Goal: Download file/media

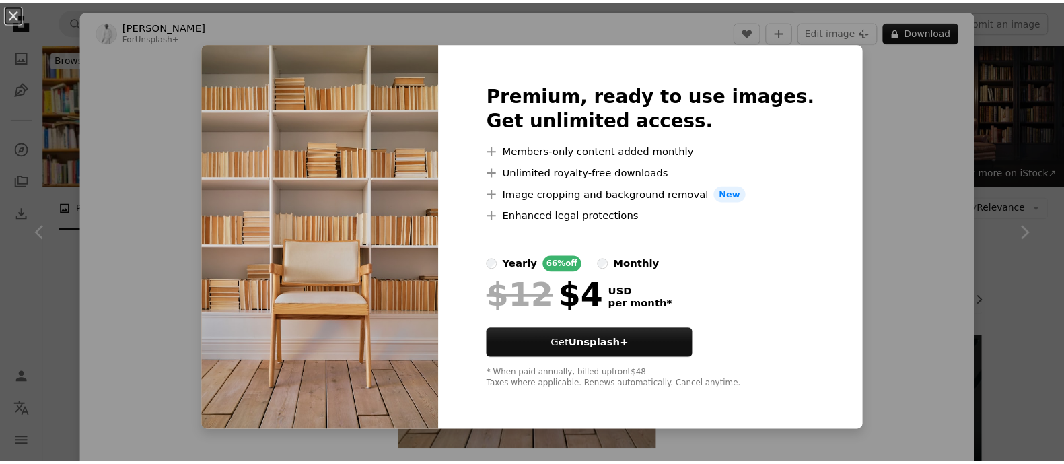
scroll to position [672, 0]
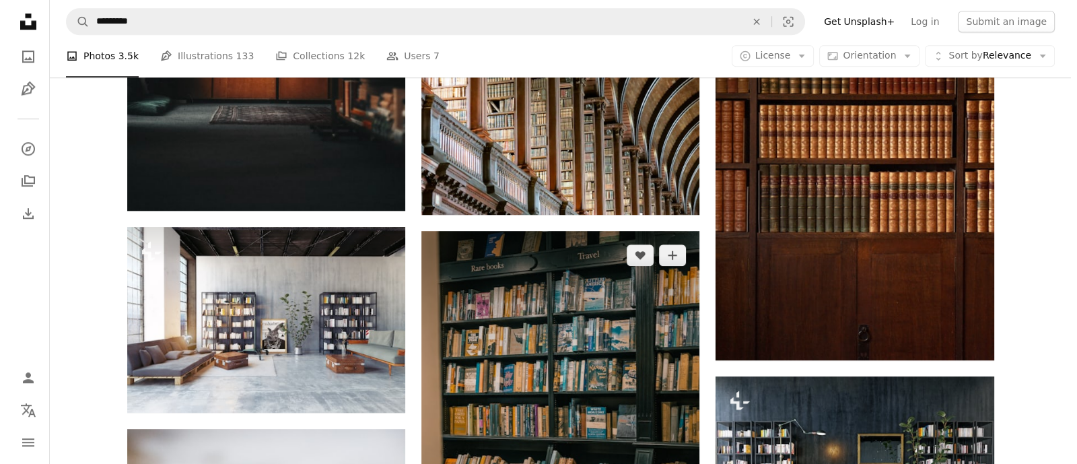
scroll to position [1430, 0]
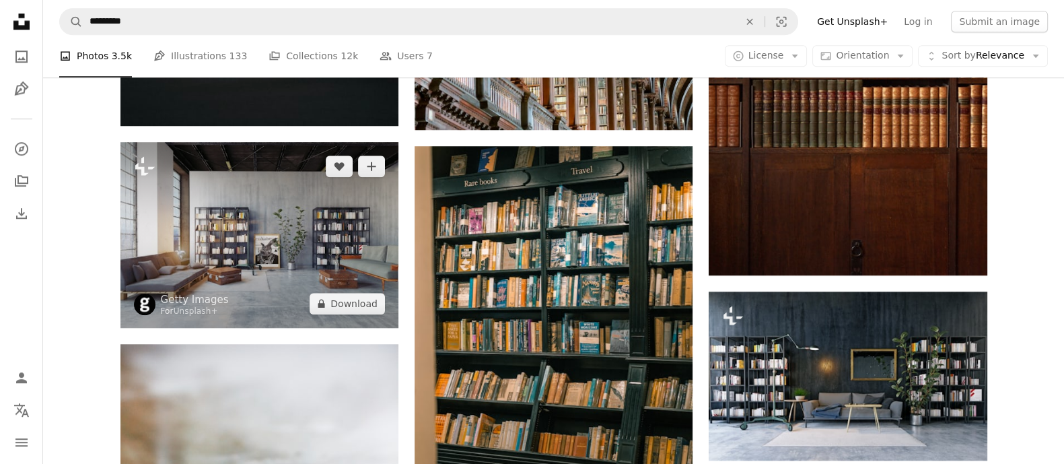
click at [277, 255] on img at bounding box center [259, 234] width 278 height 185
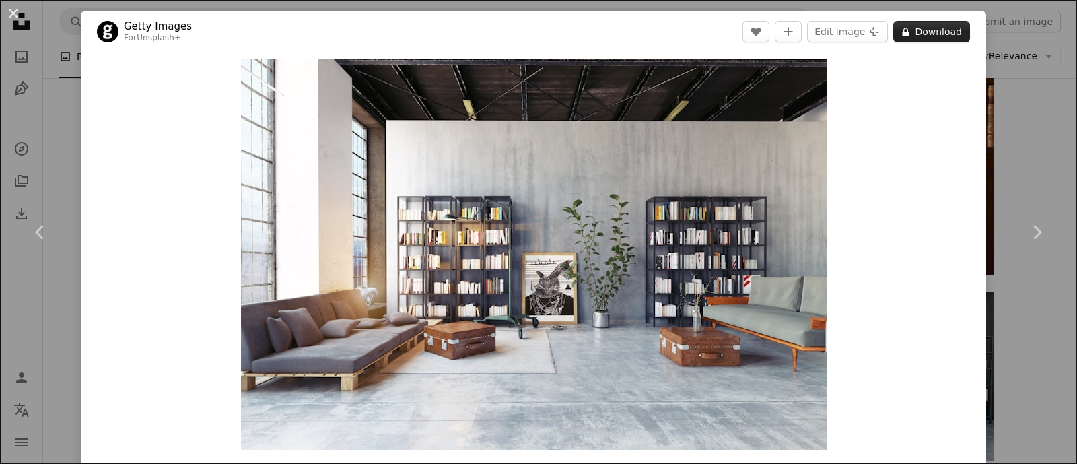
click at [919, 28] on button "A lock Download" at bounding box center [931, 32] width 77 height 22
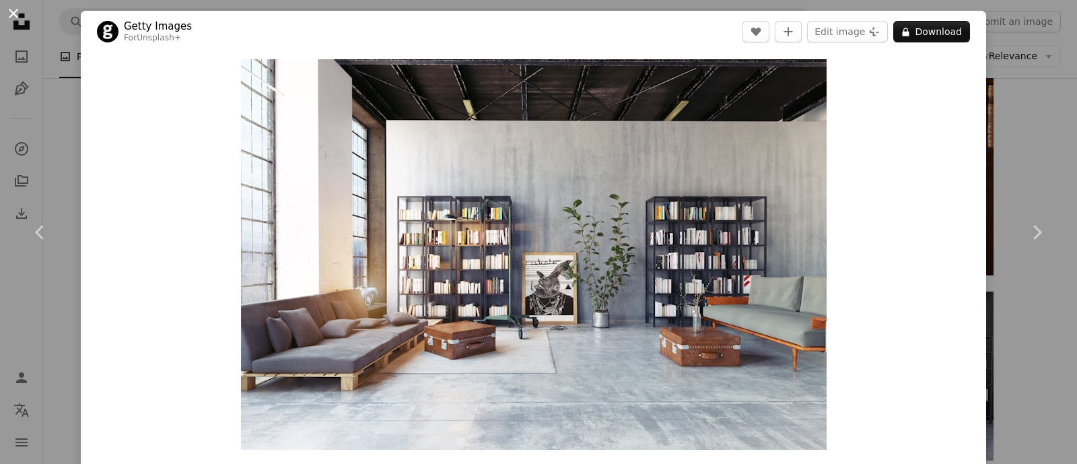
click at [9, 14] on button "An X shape" at bounding box center [13, 13] width 16 height 16
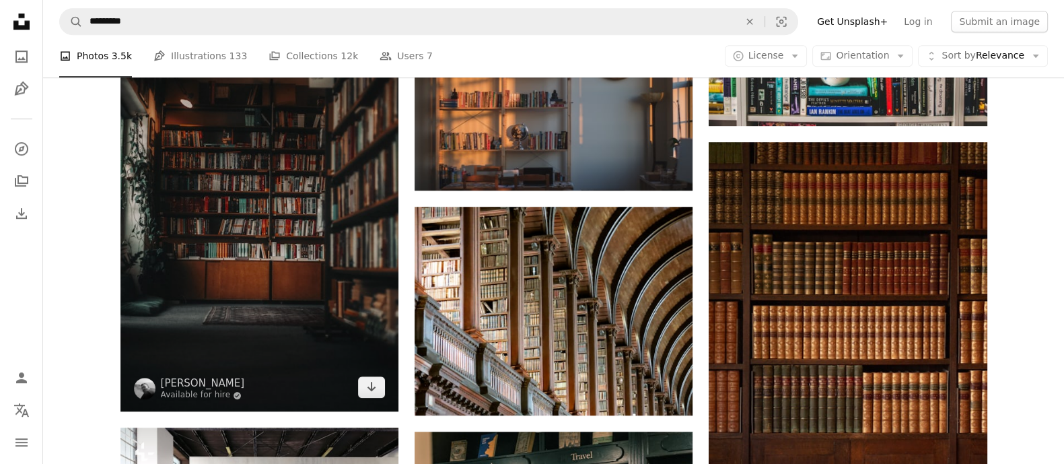
scroll to position [1009, 0]
